Goal: Find specific page/section: Find specific page/section

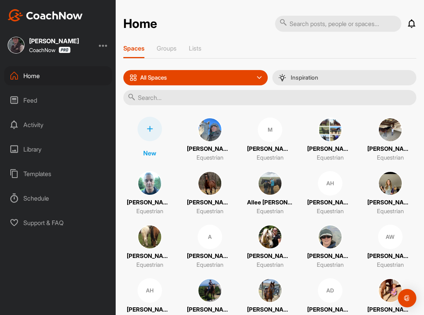
click at [30, 98] on div "Feed" at bounding box center [58, 100] width 108 height 19
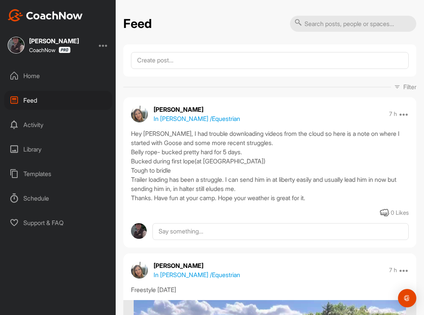
click at [28, 80] on div "Home" at bounding box center [58, 75] width 108 height 19
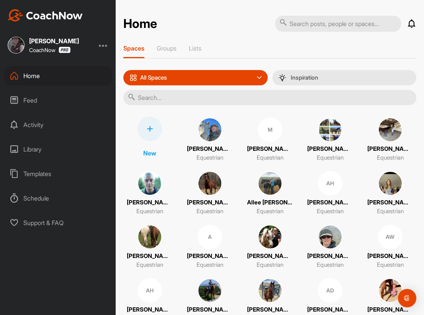
click at [388, 189] on img at bounding box center [390, 183] width 25 height 25
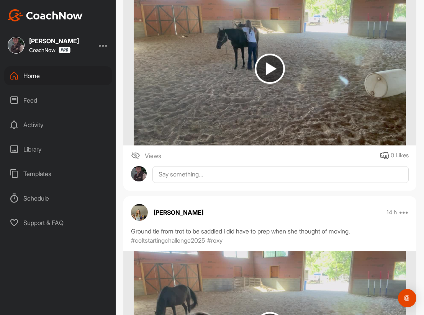
scroll to position [727, 0]
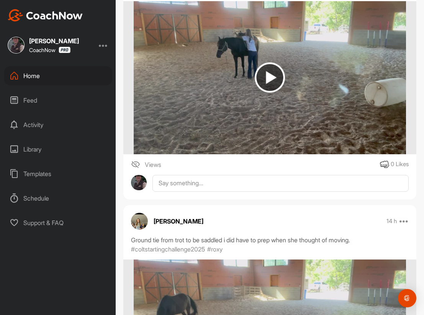
click at [47, 73] on div "Home" at bounding box center [58, 75] width 108 height 19
